Goal: Information Seeking & Learning: Get advice/opinions

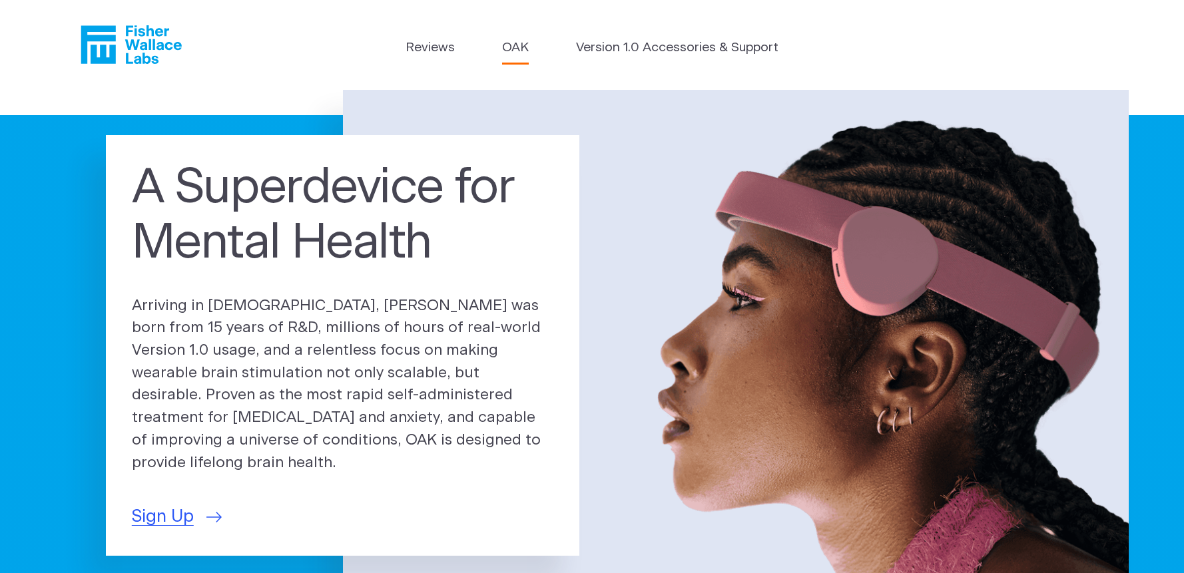
click at [518, 47] on link "OAK" at bounding box center [515, 48] width 27 height 19
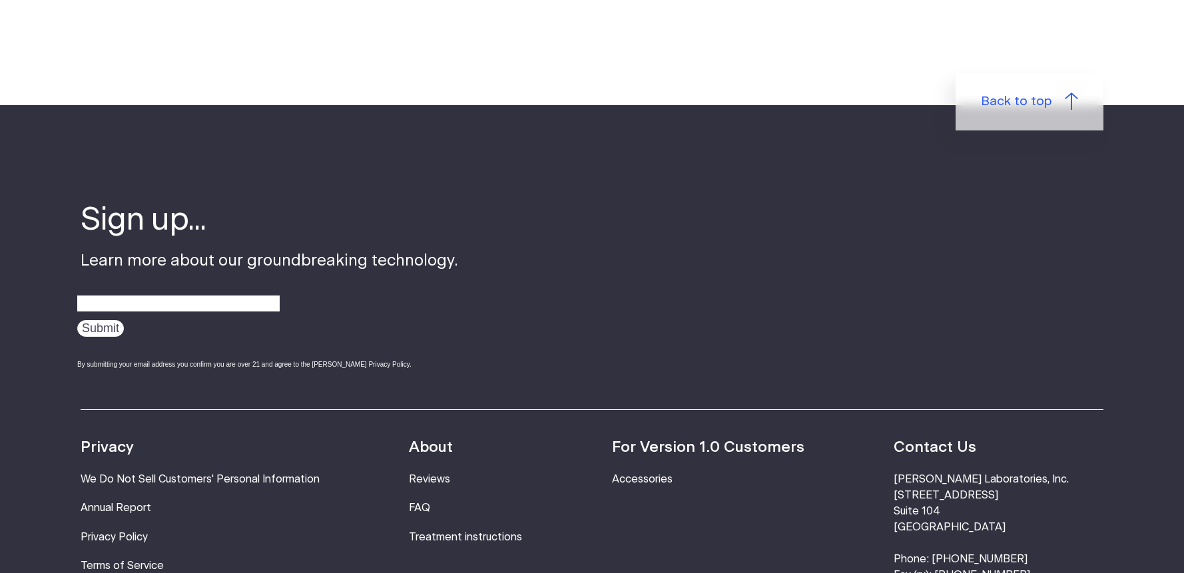
scroll to position [2364, 0]
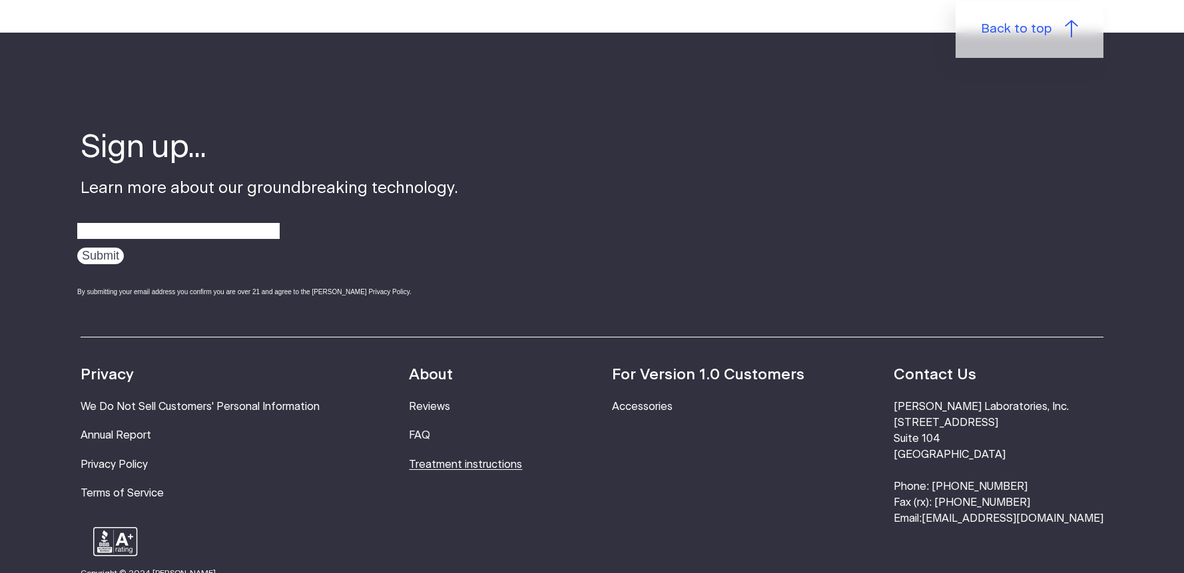
click at [499, 460] on link "Treatment instructions" at bounding box center [465, 465] width 113 height 11
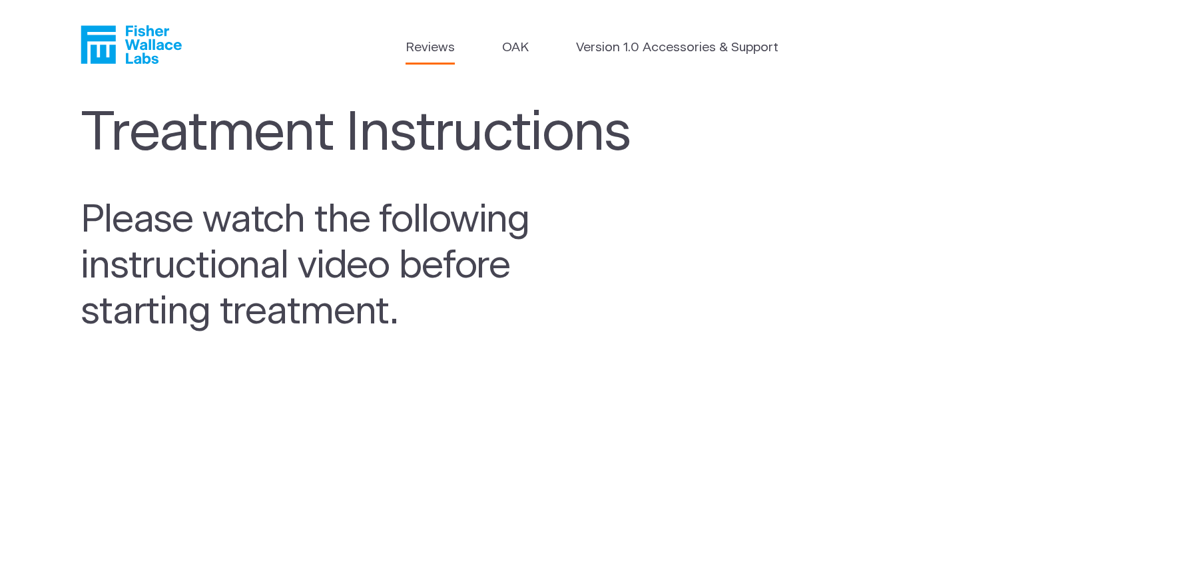
click at [429, 43] on link "Reviews" at bounding box center [430, 48] width 49 height 19
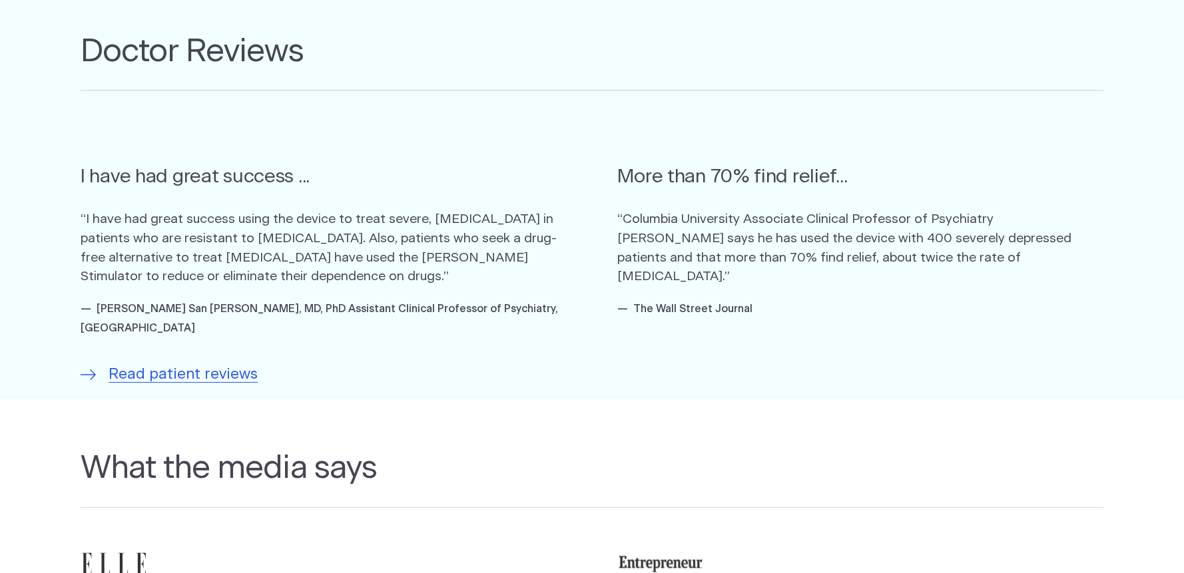
scroll to position [933, 0]
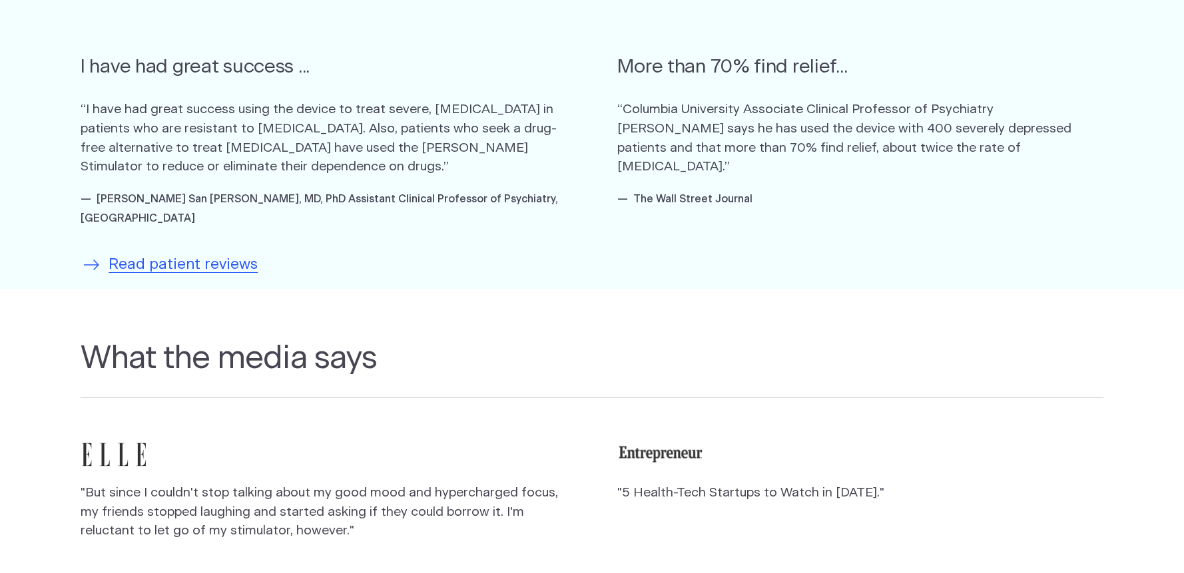
click at [189, 254] on span "Read patient reviews" at bounding box center [183, 265] width 149 height 23
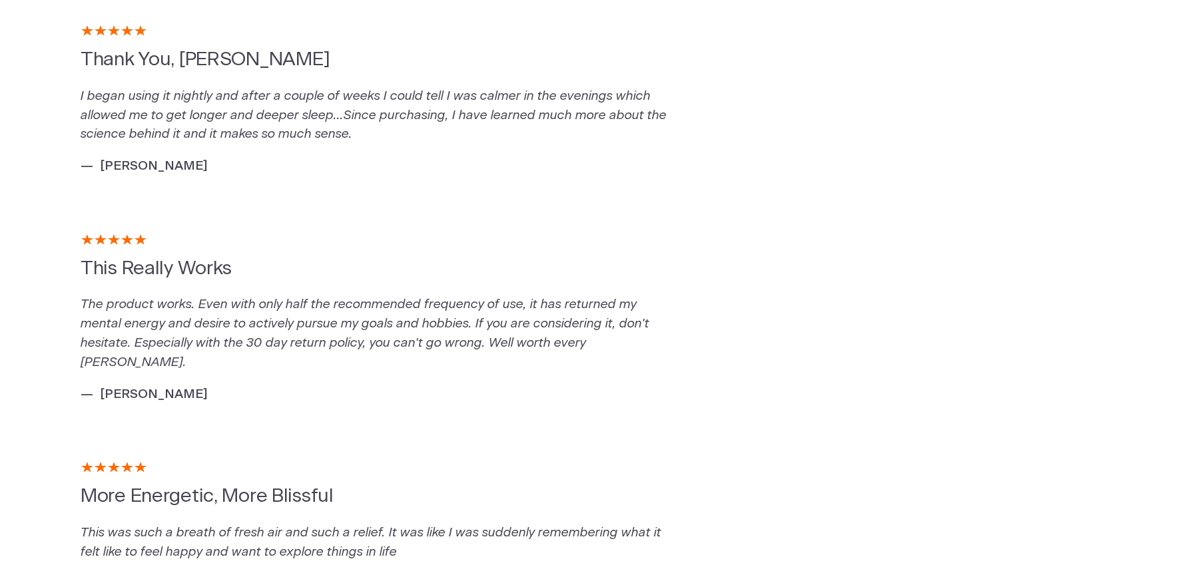
scroll to position [972, 0]
